Goal: Task Accomplishment & Management: Use online tool/utility

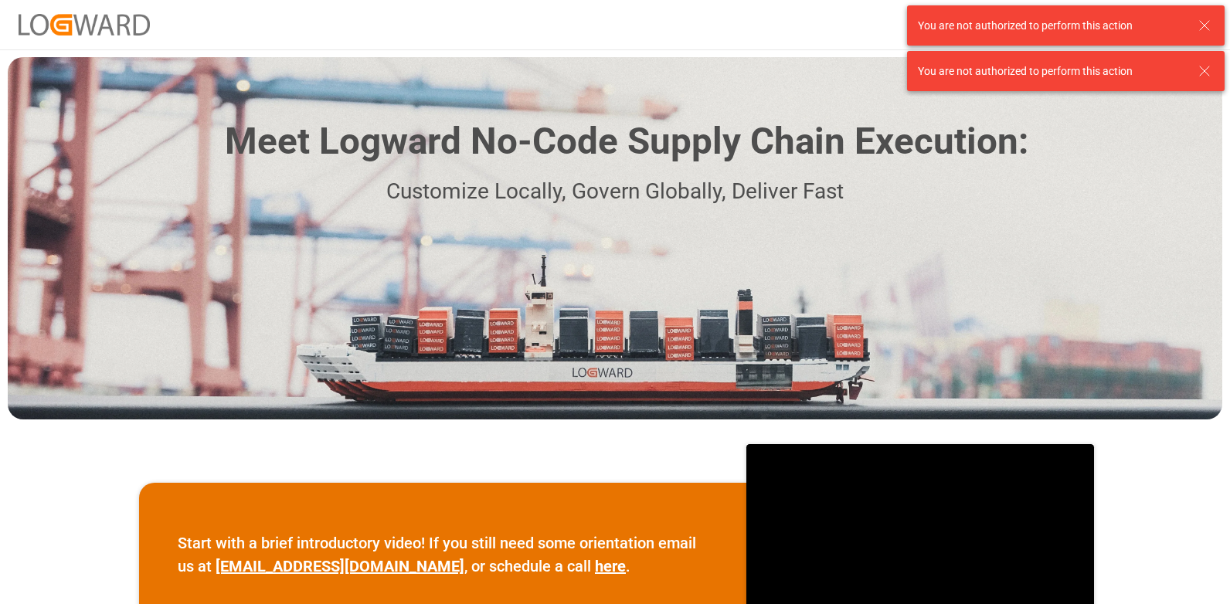
click at [1204, 71] on line at bounding box center [1203, 70] width 9 height 9
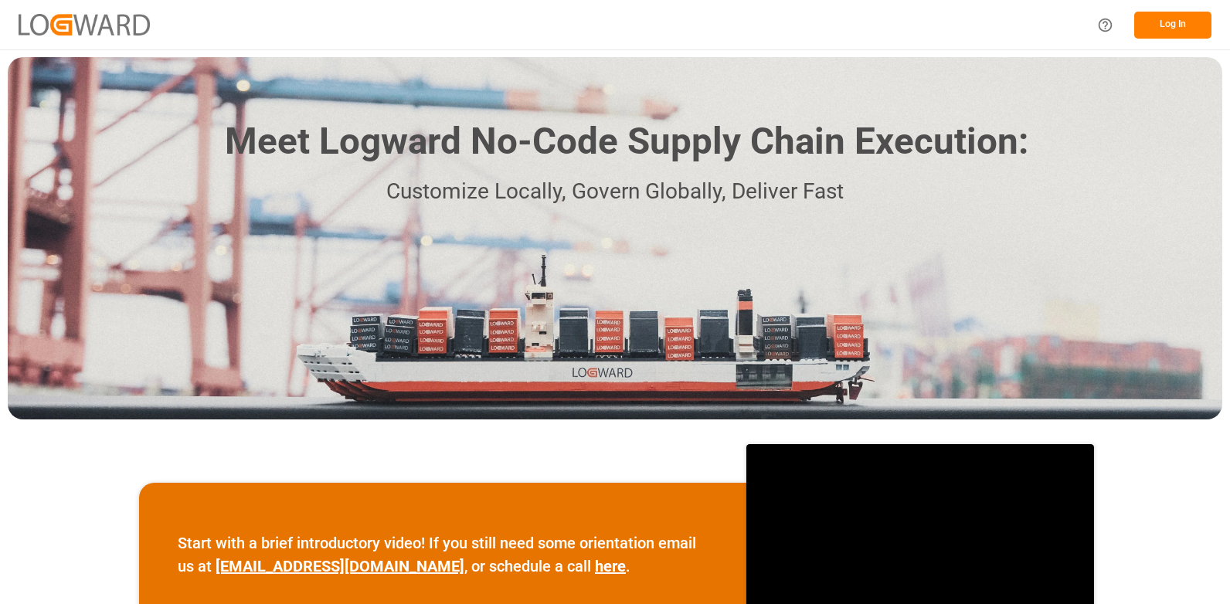
click at [123, 18] on img at bounding box center [84, 24] width 131 height 21
click at [1173, 28] on button "Log In" at bounding box center [1172, 25] width 77 height 27
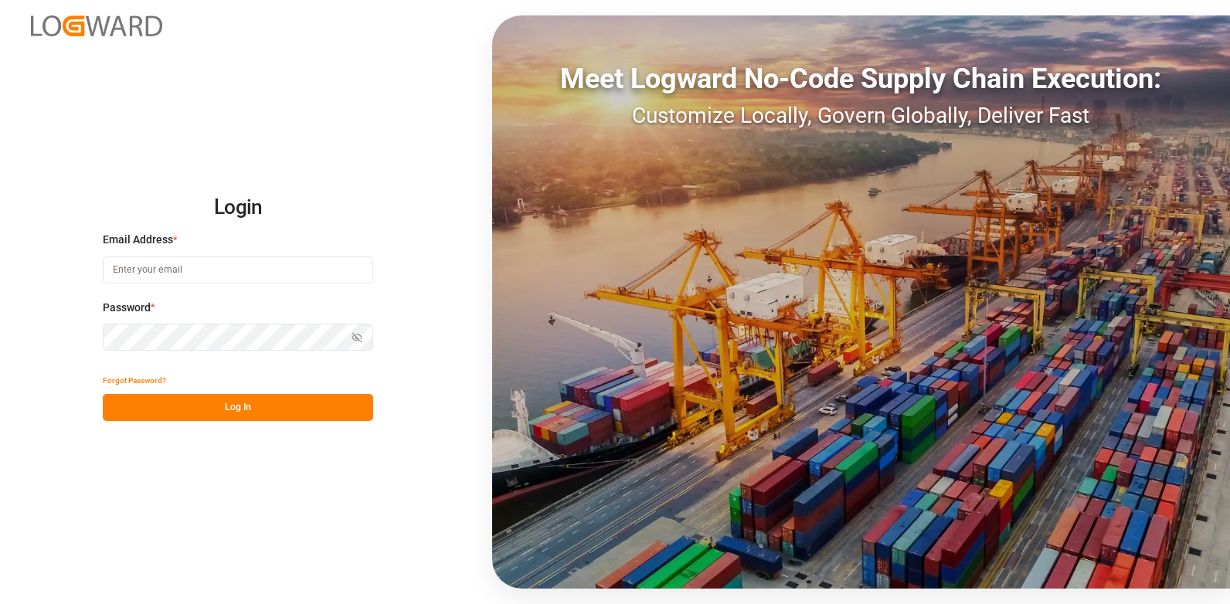
type input "[PERSON_NAME][EMAIL_ADDRESS][PERSON_NAME][DOMAIN_NAME]"
click at [204, 408] on button "Log In" at bounding box center [238, 407] width 270 height 27
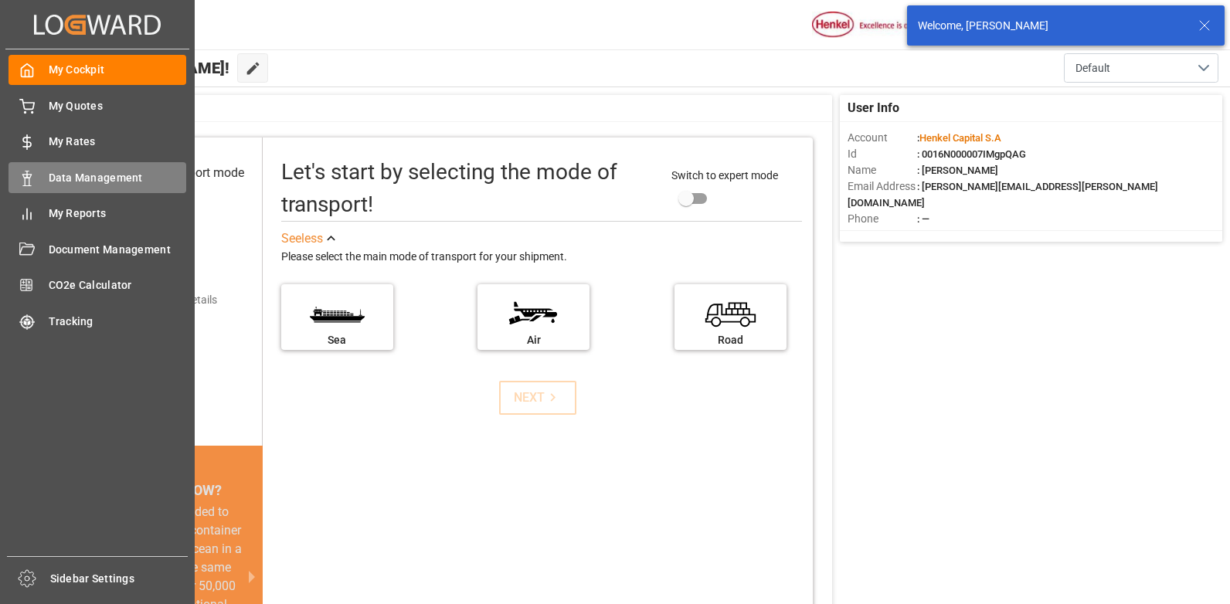
click at [25, 177] on icon at bounding box center [26, 178] width 15 height 15
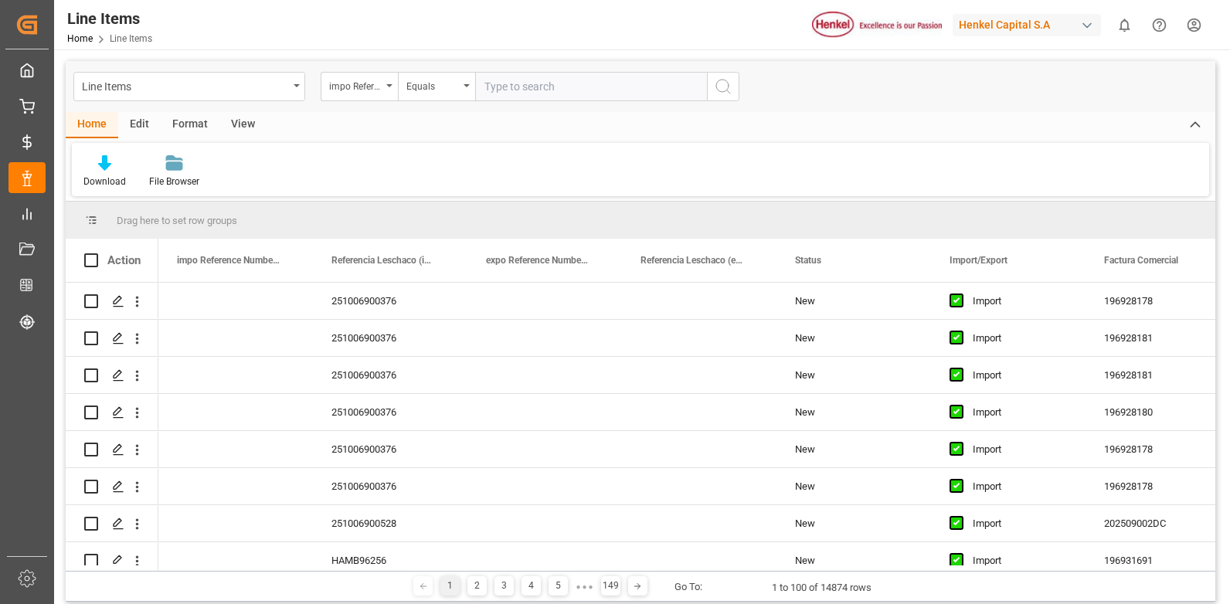
paste input "251006940054"
type input "251006940054"
click at [291, 81] on div "Line Items" at bounding box center [189, 86] width 232 height 29
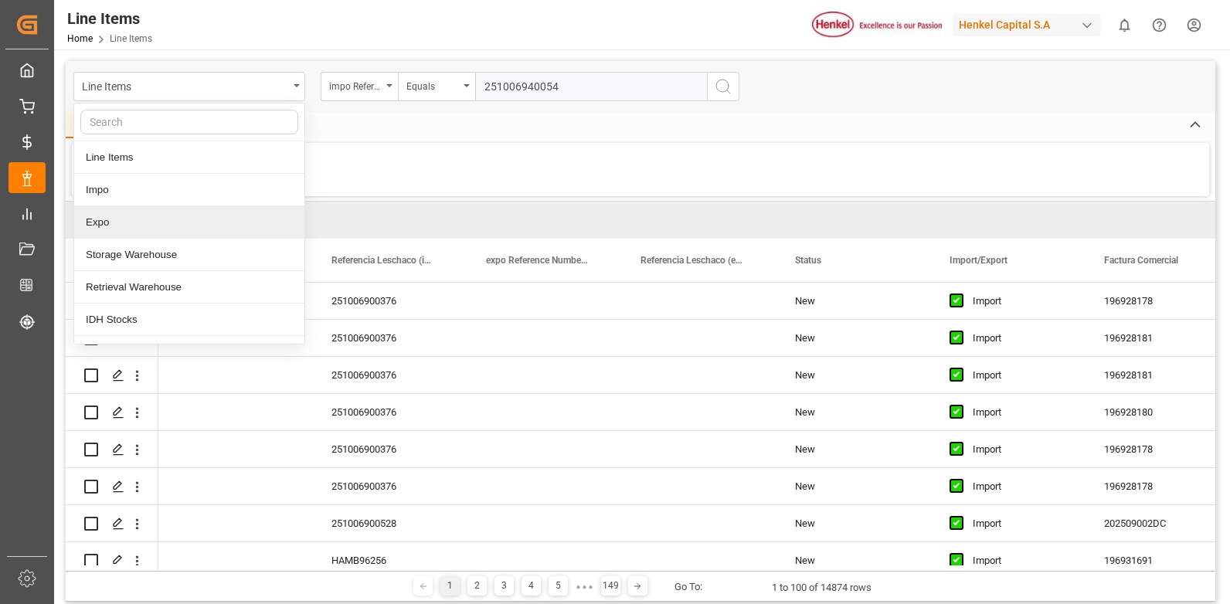
click at [144, 219] on div "Expo" at bounding box center [189, 222] width 230 height 32
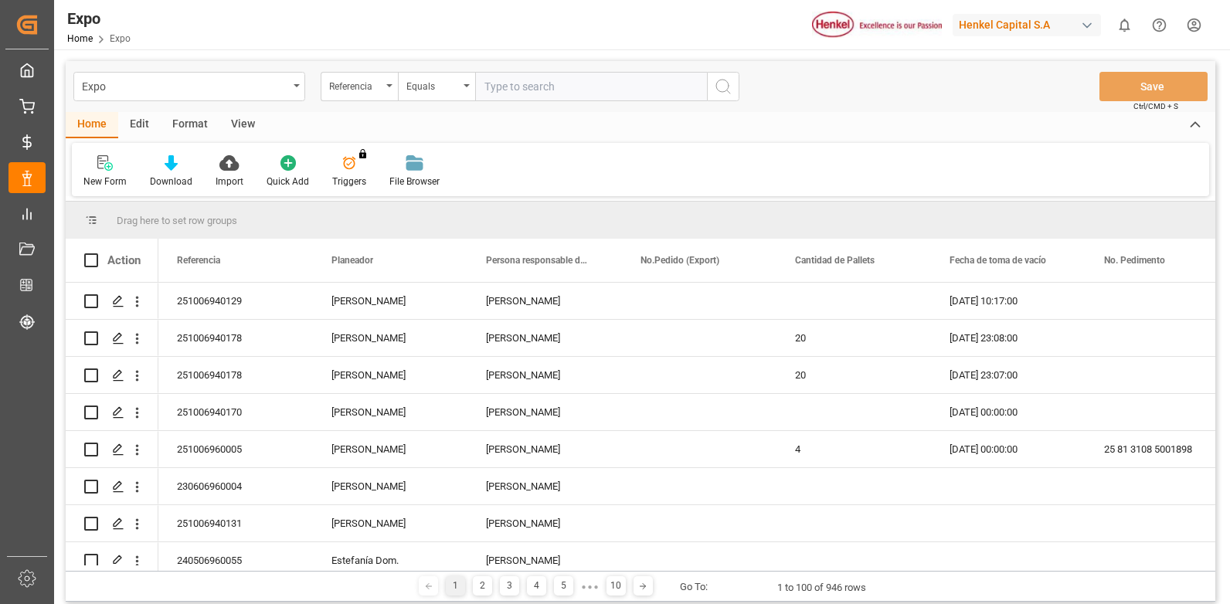
click at [551, 84] on input "text" at bounding box center [591, 86] width 232 height 29
paste input "251006940054"
type input "251006940054"
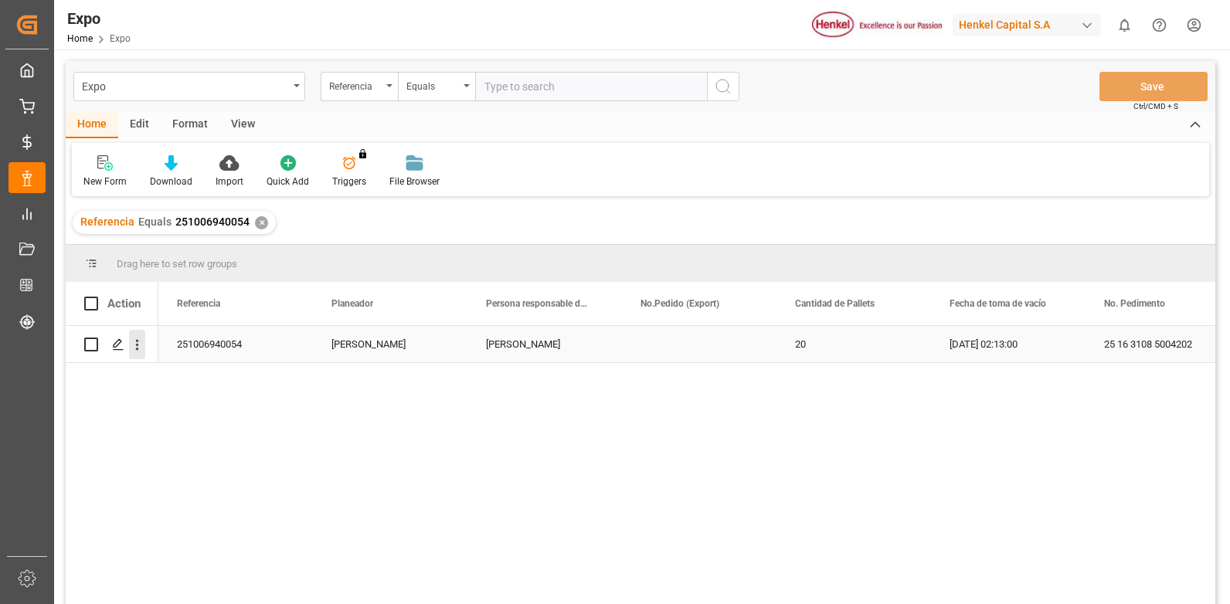
click at [136, 344] on icon "open menu" at bounding box center [137, 345] width 16 height 16
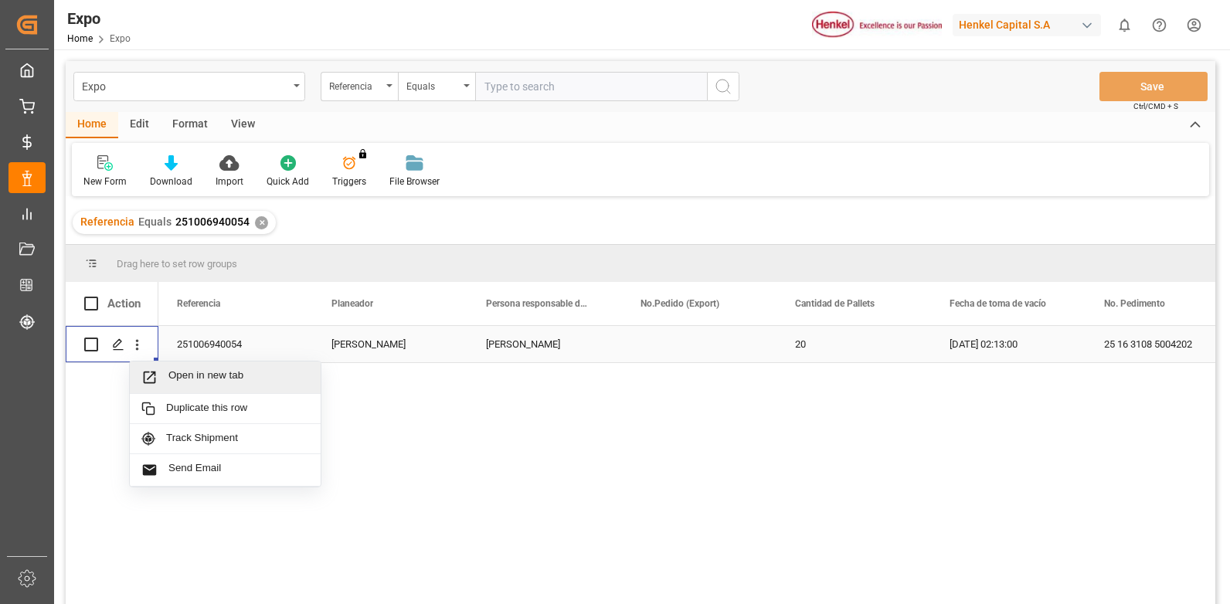
click at [259, 372] on span "Open in new tab" at bounding box center [238, 377] width 141 height 16
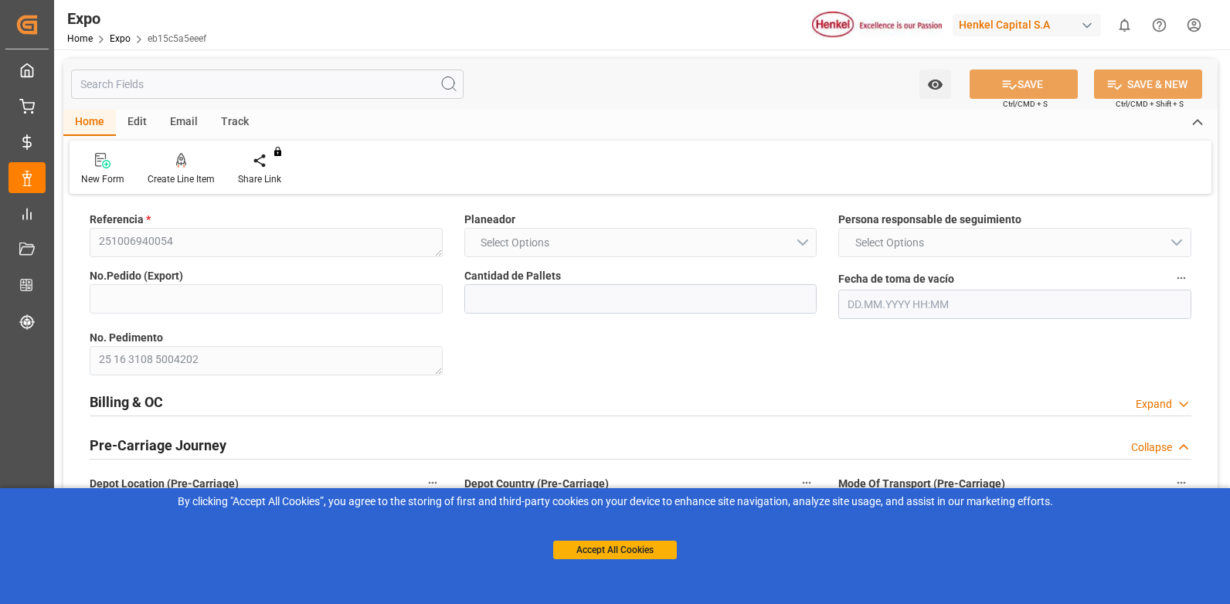
type input "20"
type input "20.09.2025 02:13"
type input "[DATE]"
type input "03.10.2025"
type input "28.09.2025 17:10"
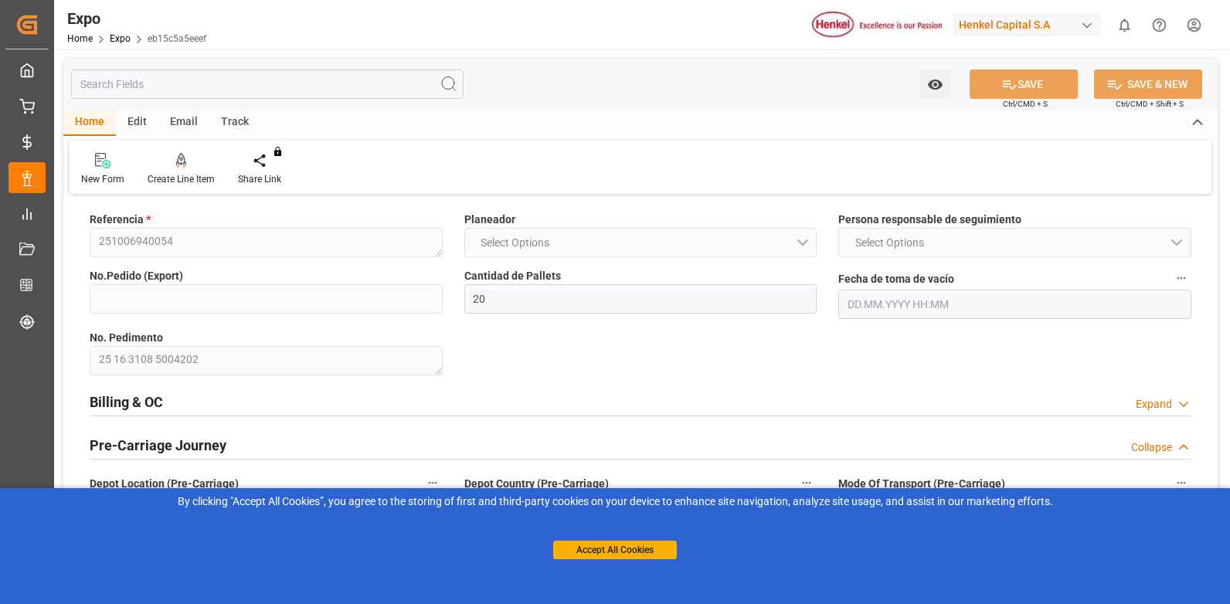
type input "29.09.2025 06:00"
type input "05.10.2025 12:00"
type input "05.10.2025 23:17"
type input "05.10.2025 12:18"
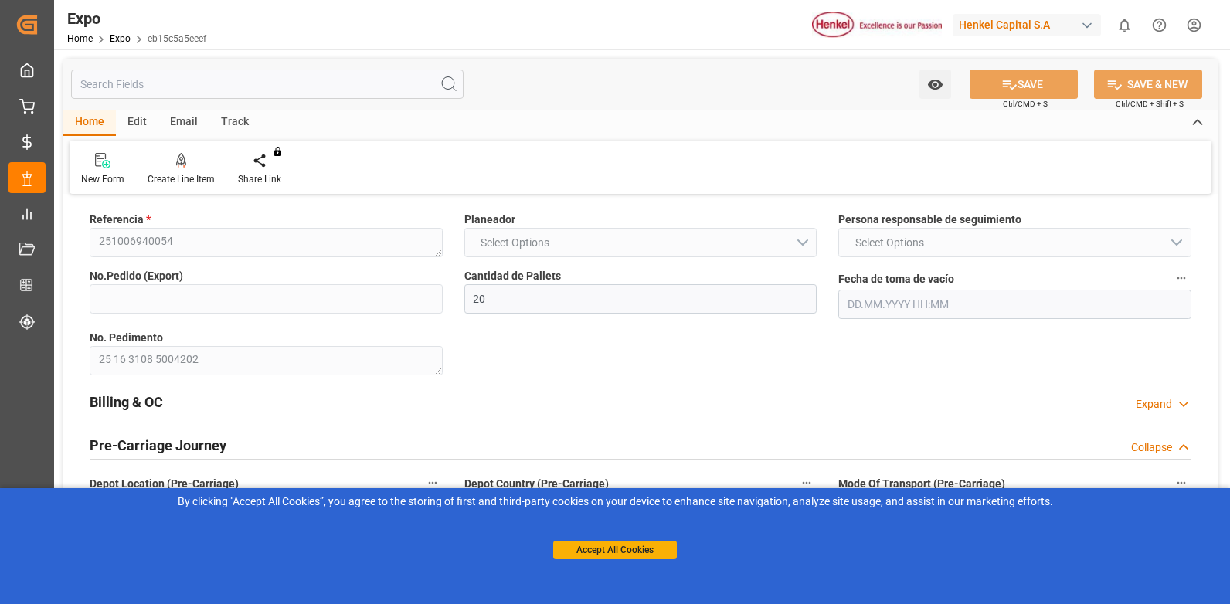
type input "05.10.2025 21:42"
type input "09.10.2025 21:42"
click at [602, 555] on button "Accept All Cookies" at bounding box center [615, 550] width 124 height 19
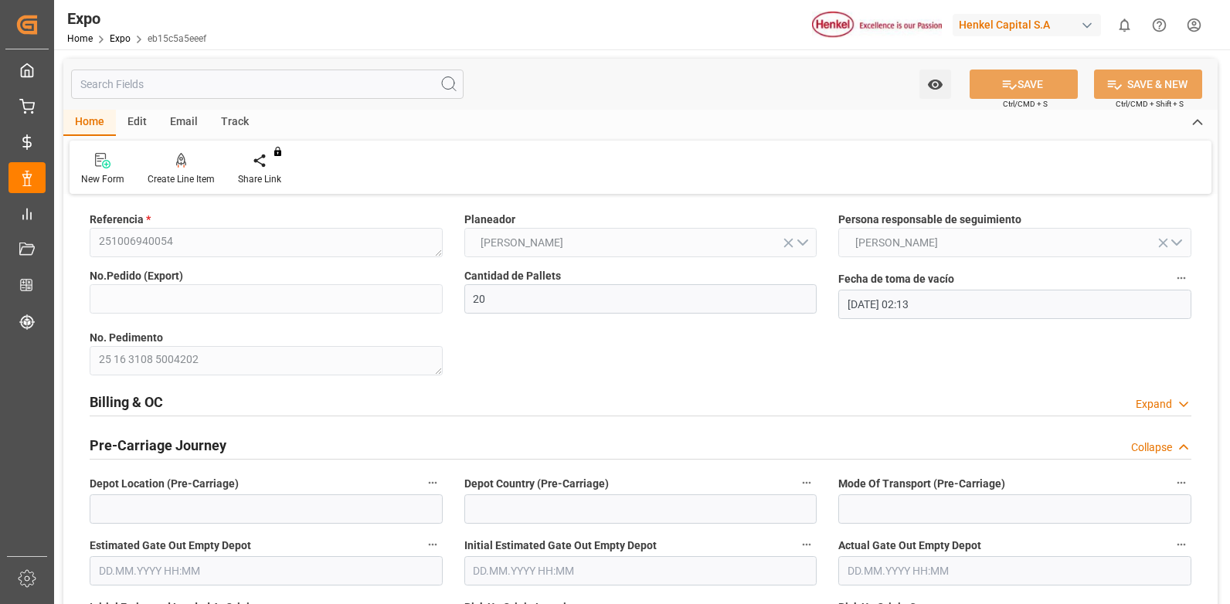
click at [1159, 405] on div "Expand" at bounding box center [1153, 404] width 36 height 16
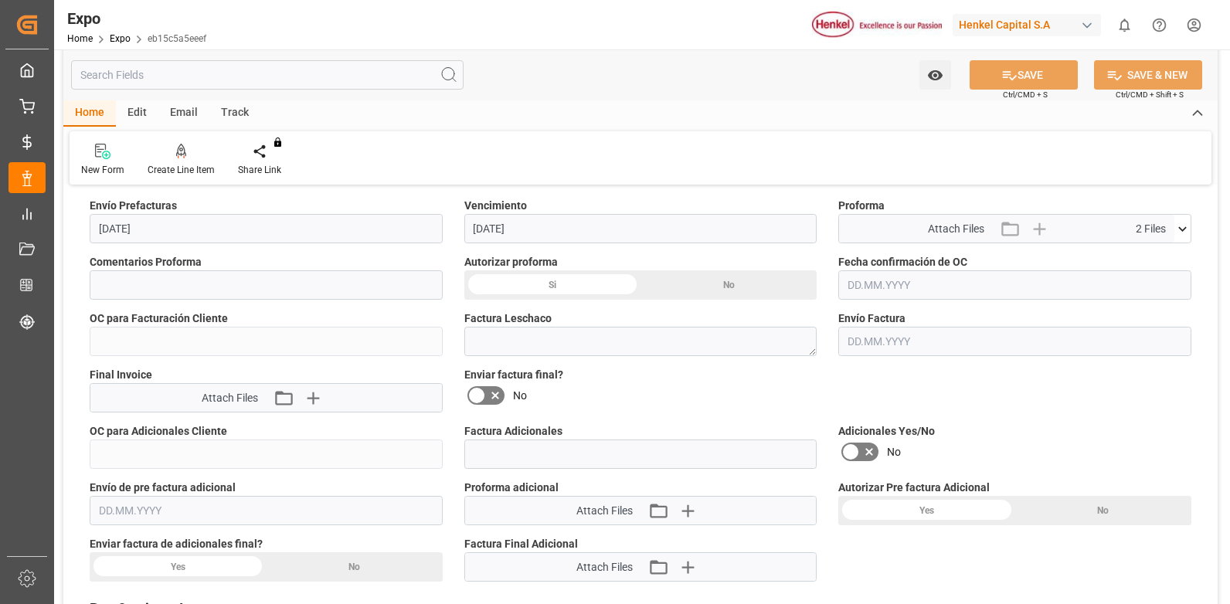
scroll to position [154, 0]
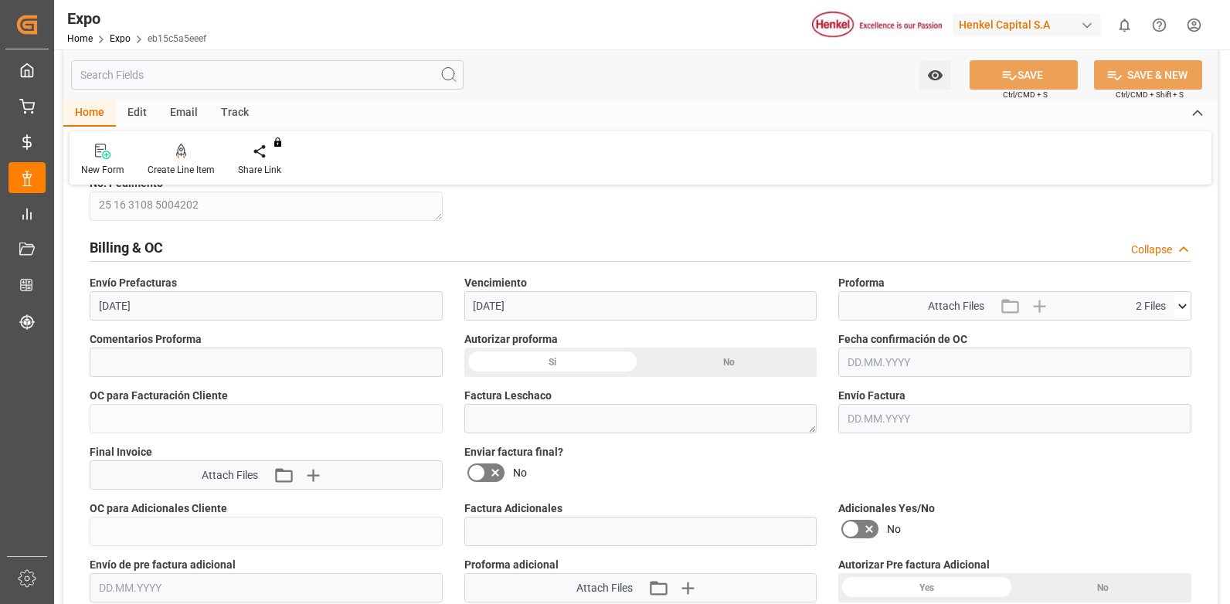
drag, startPoint x: 833, startPoint y: 186, endPoint x: 788, endPoint y: 246, distance: 74.5
click at [577, 422] on textarea at bounding box center [640, 418] width 353 height 29
paste textarea "LM458595"
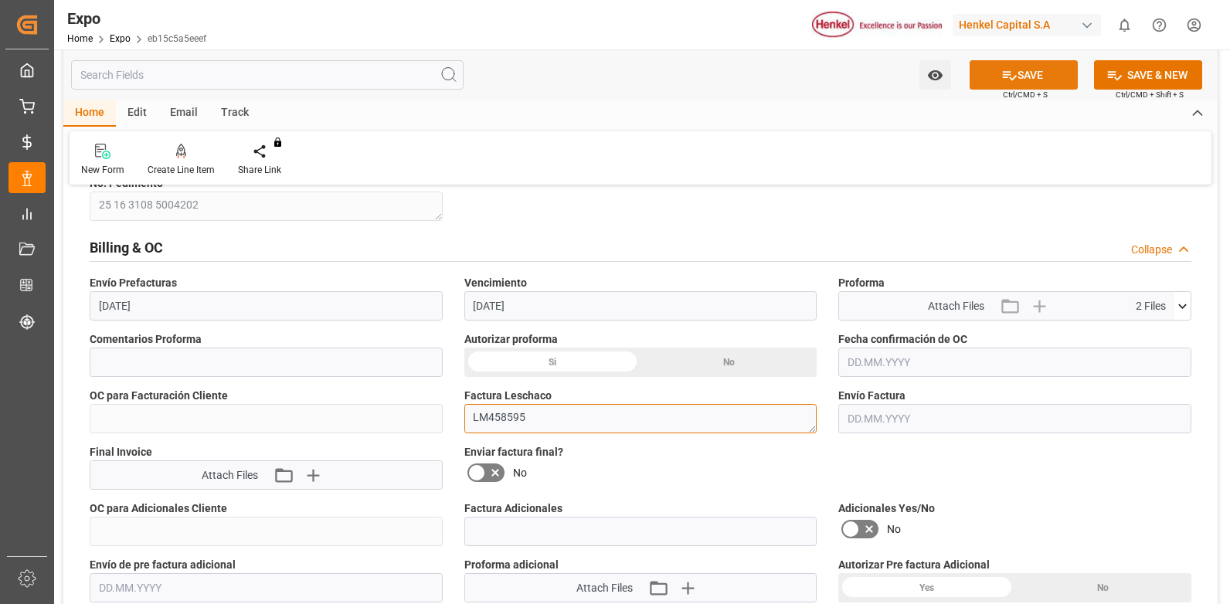
type textarea "LM458595"
click at [1014, 73] on button "SAVE" at bounding box center [1023, 74] width 108 height 29
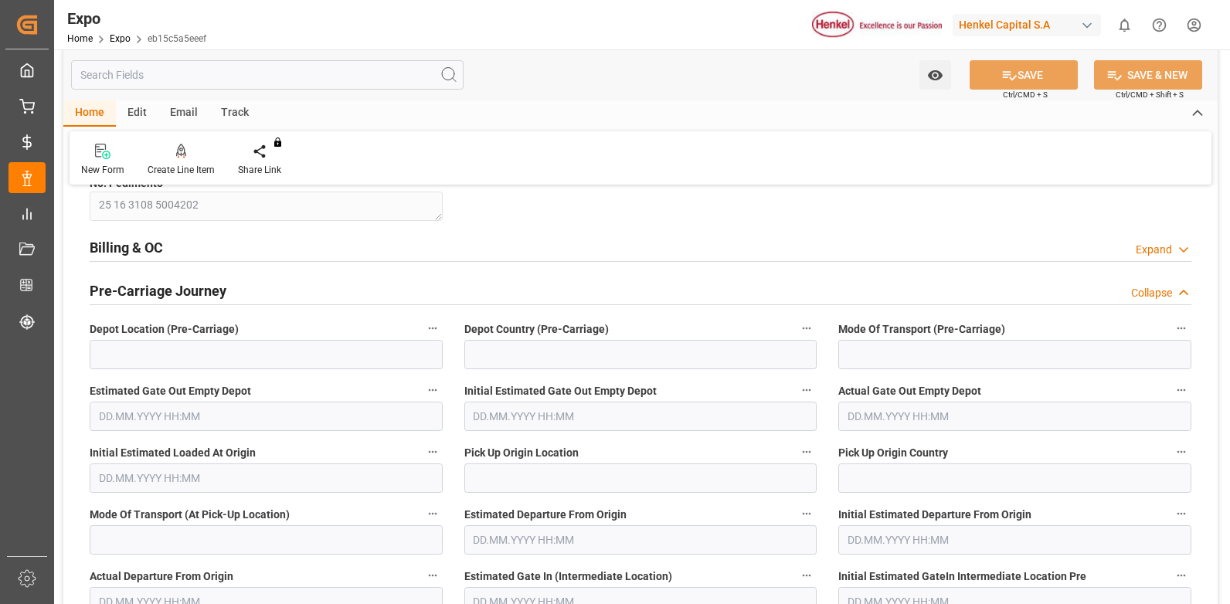
scroll to position [0, 0]
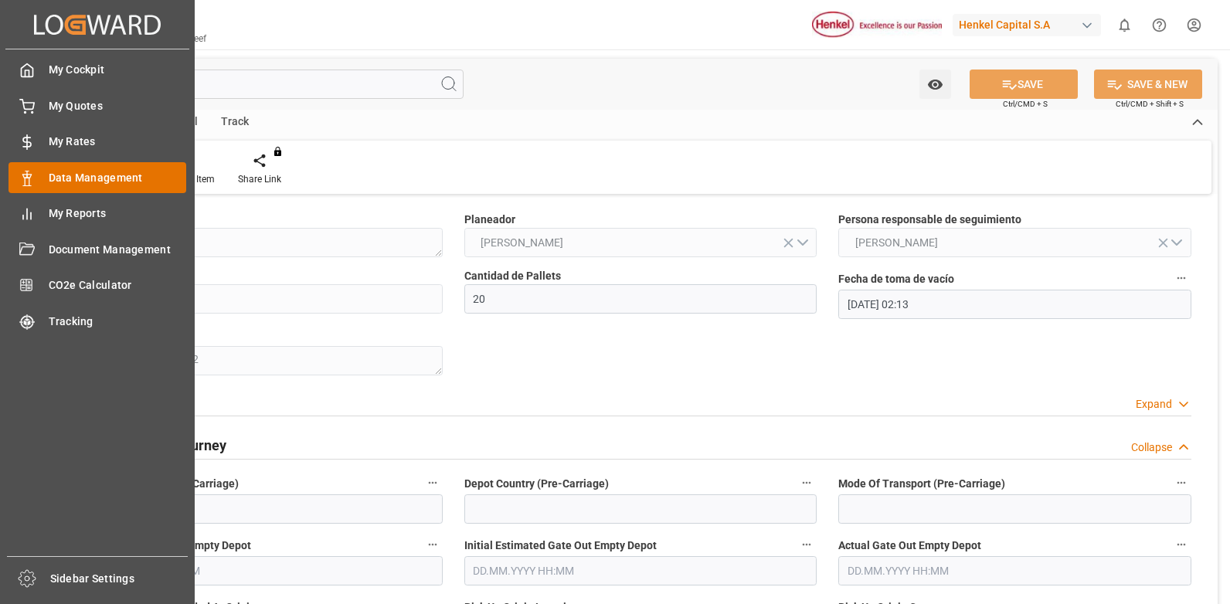
click at [39, 168] on div "Data Management Data Management" at bounding box center [97, 177] width 178 height 30
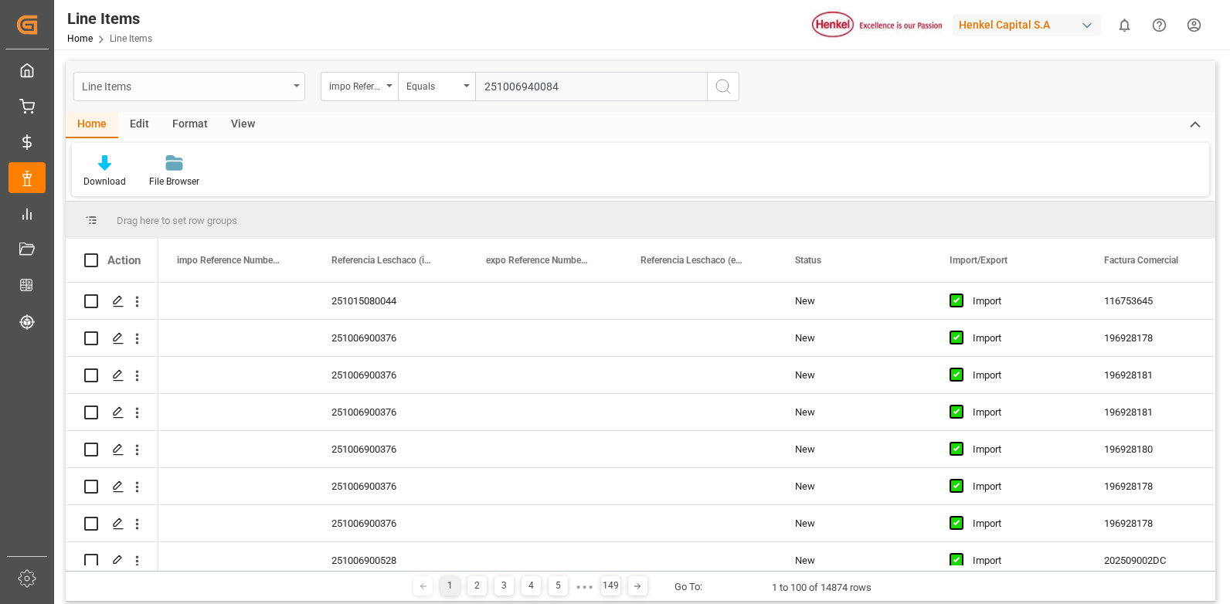
type input "251006940084"
click at [295, 86] on icon "open menu" at bounding box center [296, 85] width 6 height 3
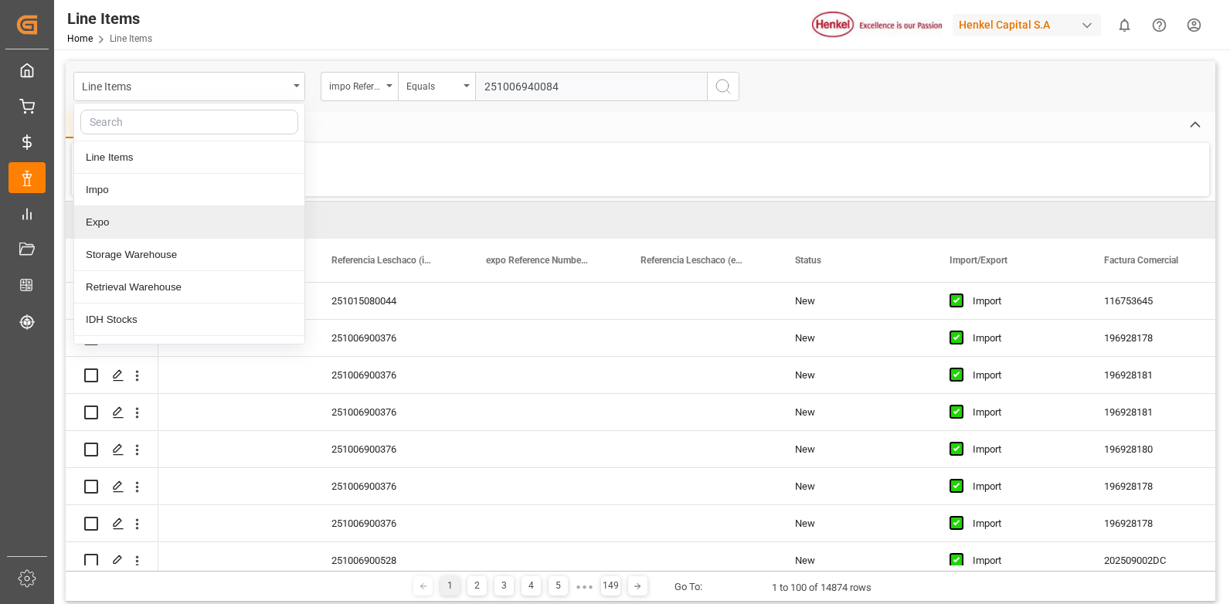
click at [94, 213] on div "Expo" at bounding box center [189, 222] width 230 height 32
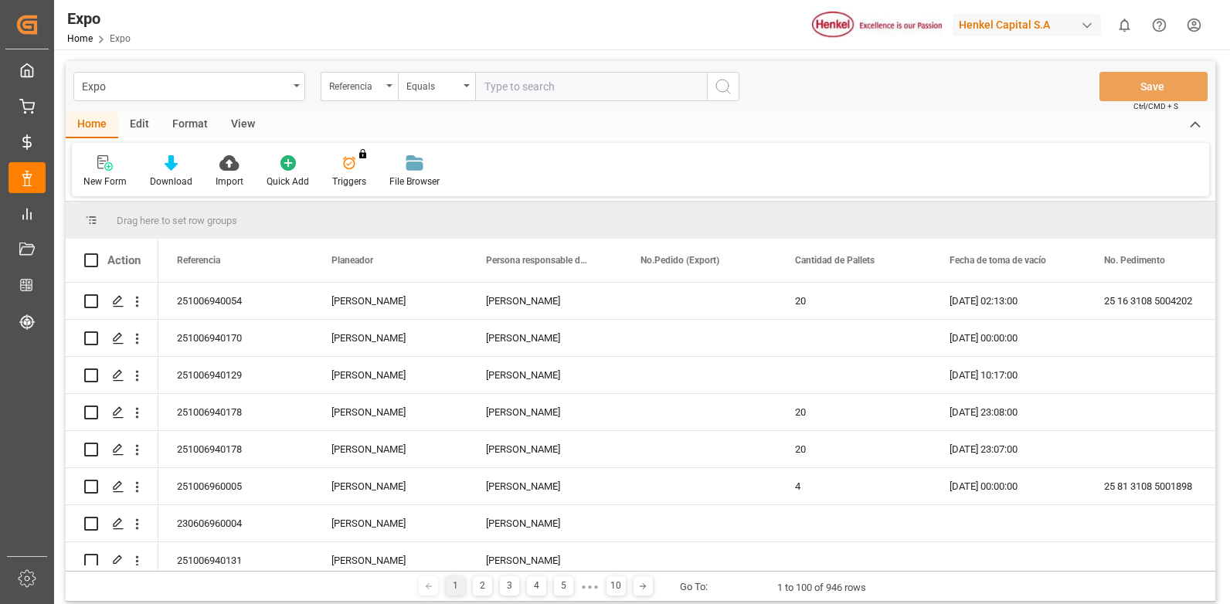
click at [594, 89] on input "text" at bounding box center [591, 86] width 232 height 29
paste input "251006940084"
type input "251006940084"
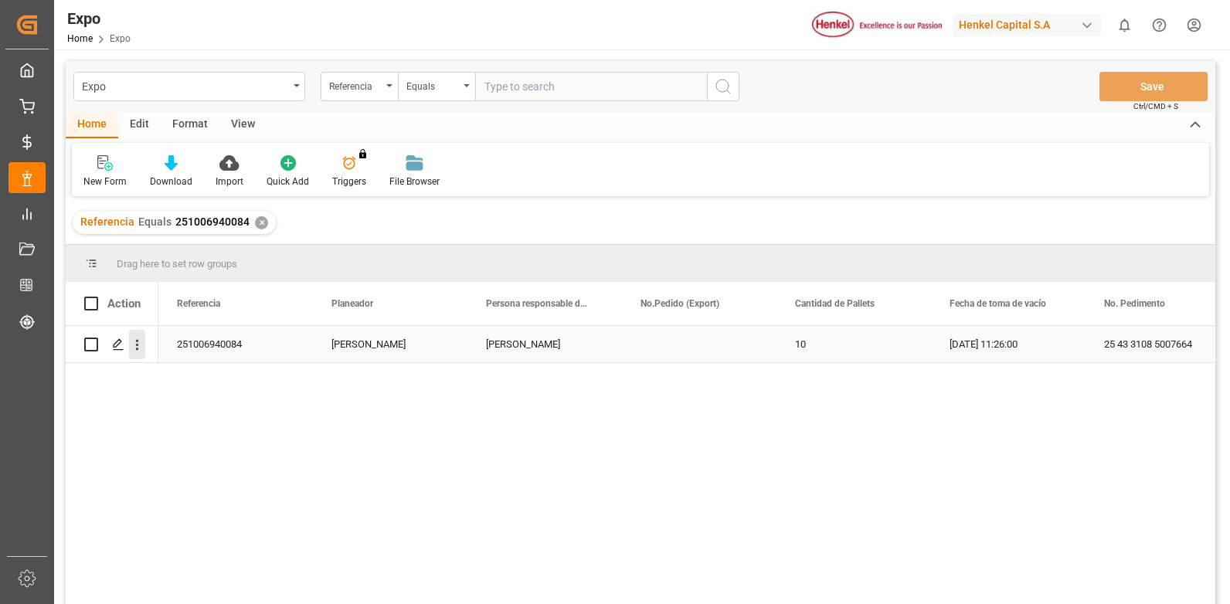
click at [140, 344] on icon "open menu" at bounding box center [137, 345] width 16 height 16
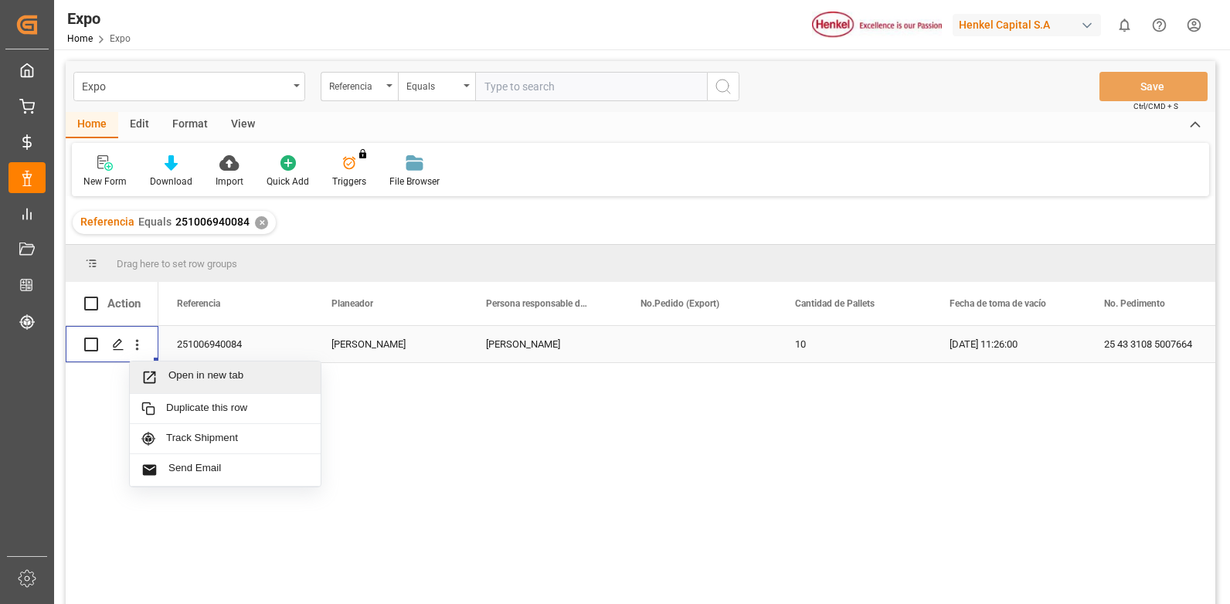
click at [211, 377] on span "Open in new tab" at bounding box center [238, 377] width 141 height 16
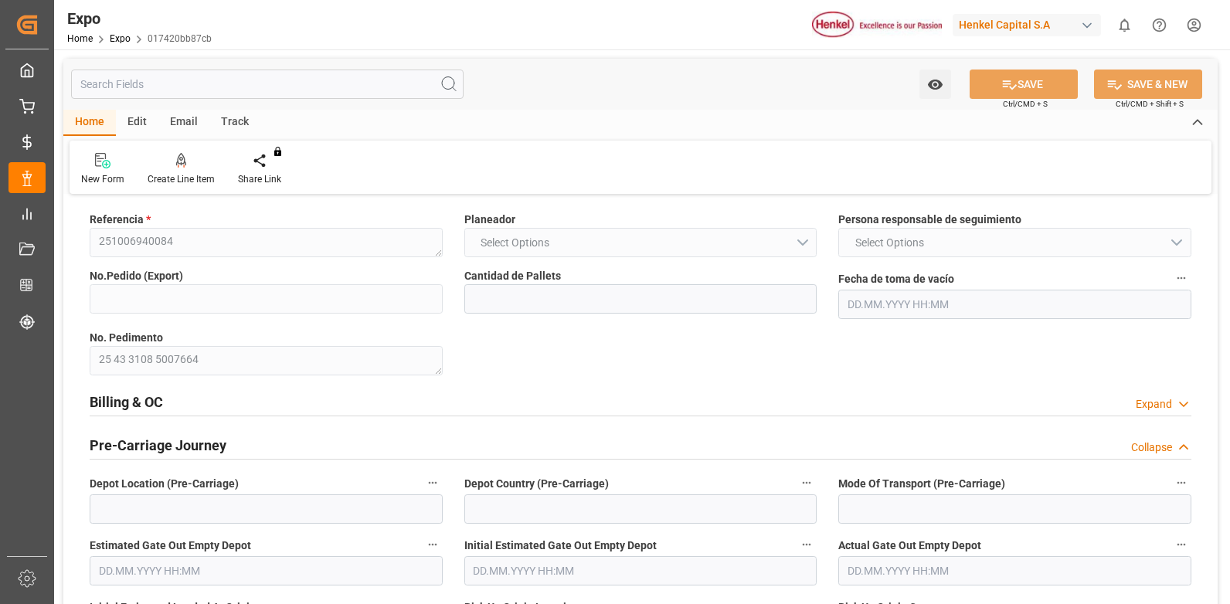
type input "10"
type input "24.09.2025 11:26"
type input "[DATE]"
type input "07.10.2025"
type input "30.09.2025 07:33"
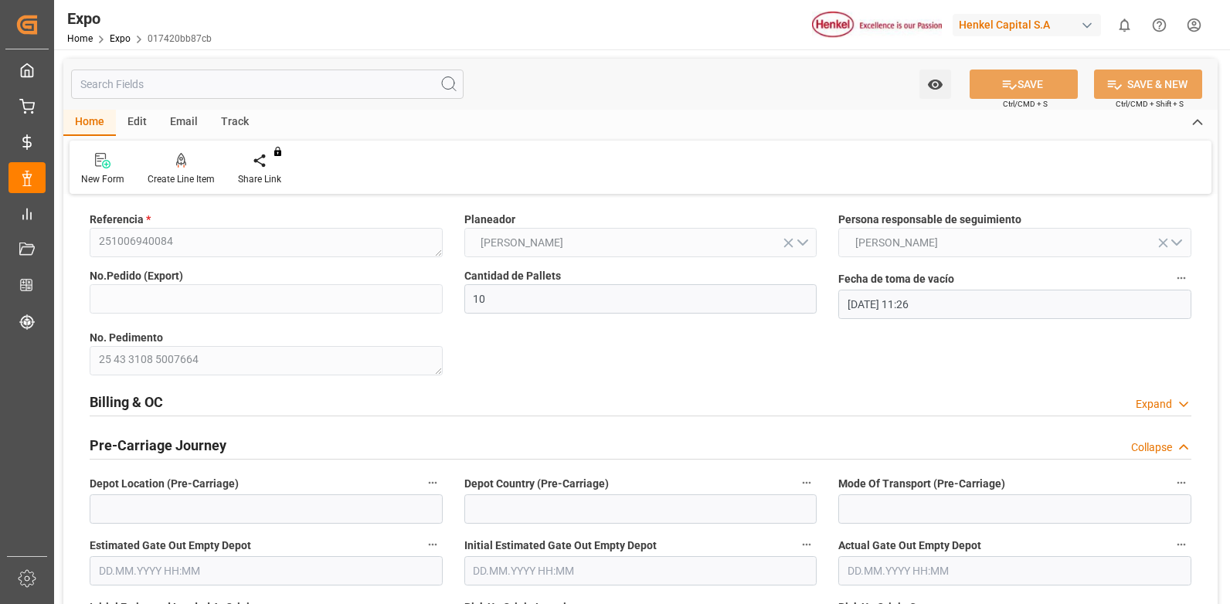
type input "30.09.2025 18:00"
type input "30.09.2025 15:49"
type input "31.10.2025 15:00"
type input "01.11.2025 16:31"
type input "05.11.2025 16:31"
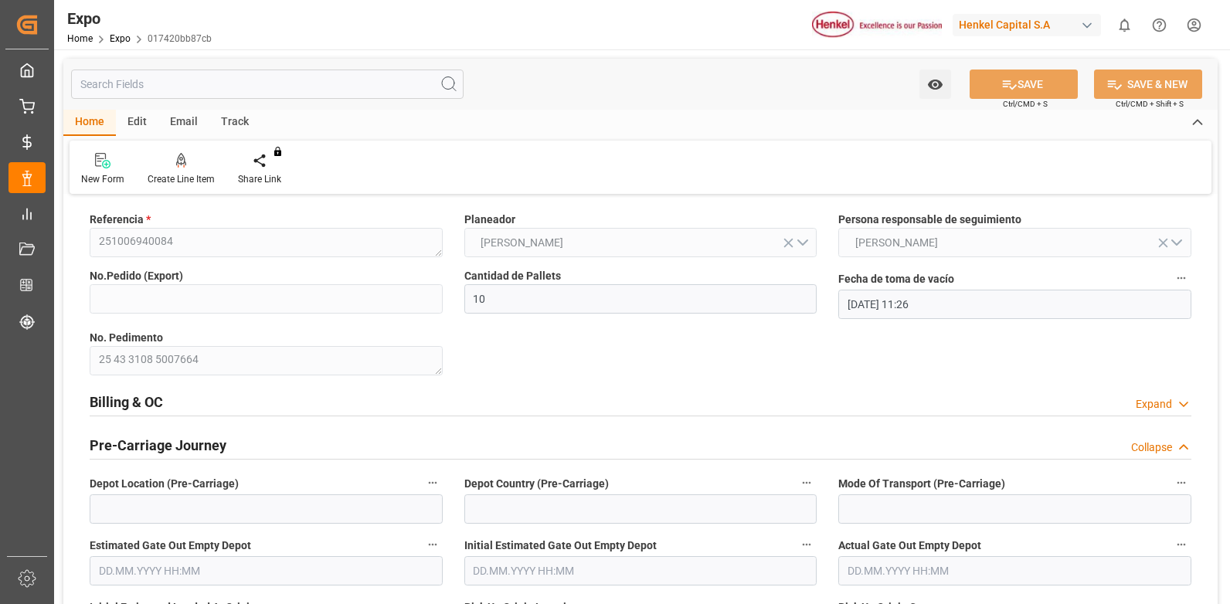
click at [1151, 403] on div "Expand" at bounding box center [1153, 404] width 36 height 16
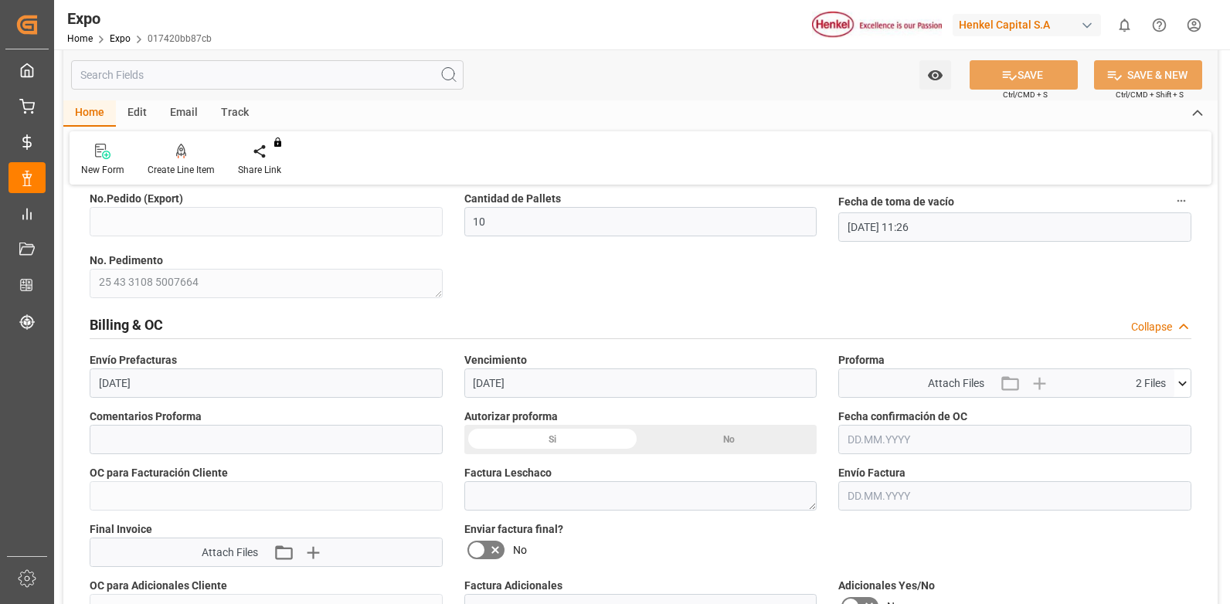
scroll to position [154, 0]
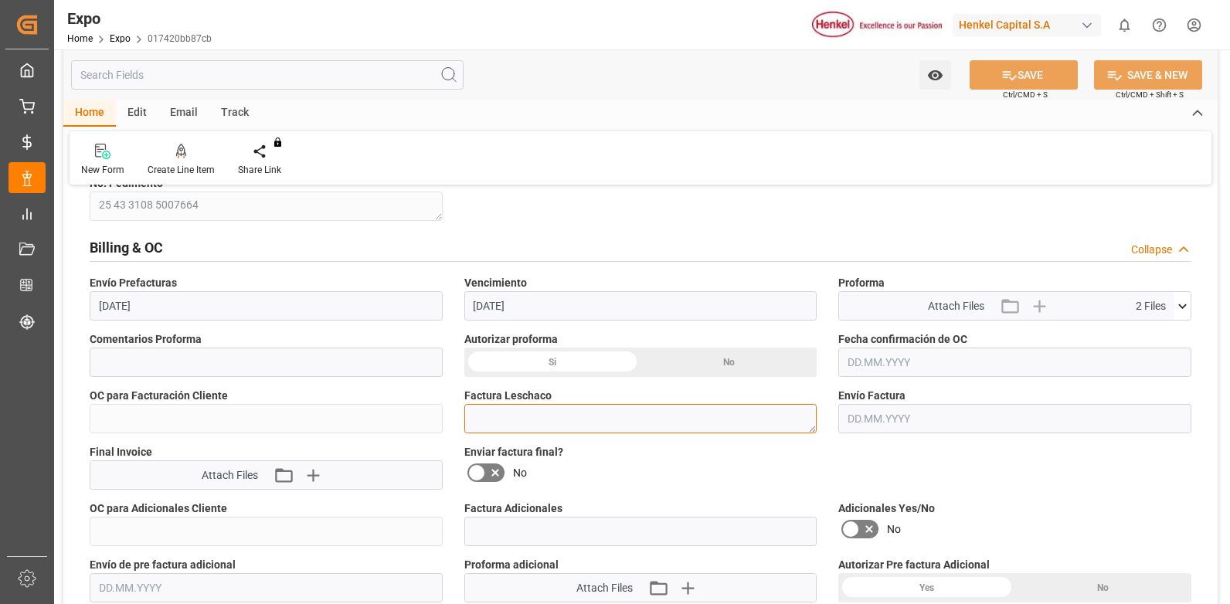
click at [543, 421] on textarea at bounding box center [640, 418] width 353 height 29
paste textarea "LM458602"
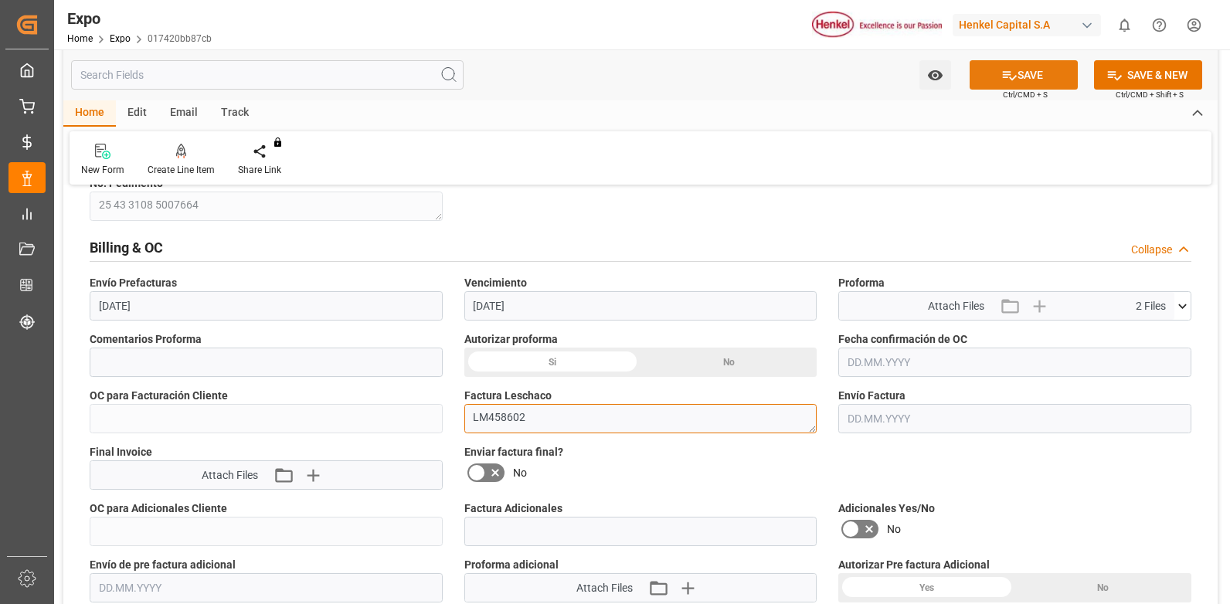
type textarea "LM458602"
click at [1013, 74] on icon at bounding box center [1009, 75] width 16 height 16
